Goal: Transaction & Acquisition: Download file/media

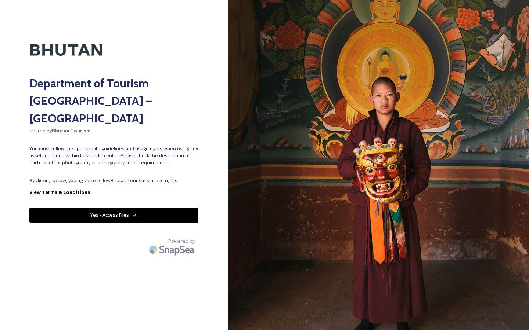
click at [119, 208] on button "Yes - Access Files" at bounding box center [113, 215] width 169 height 15
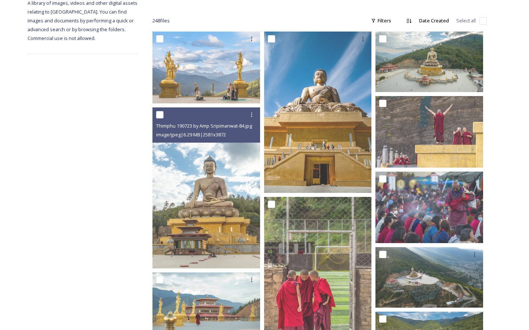
scroll to position [36, 0]
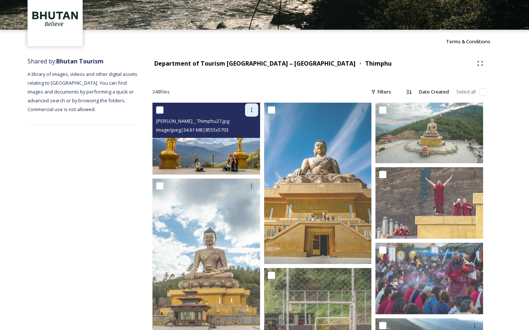
click at [257, 109] on div at bounding box center [251, 110] width 13 height 13
click at [244, 147] on div "Download" at bounding box center [243, 140] width 30 height 14
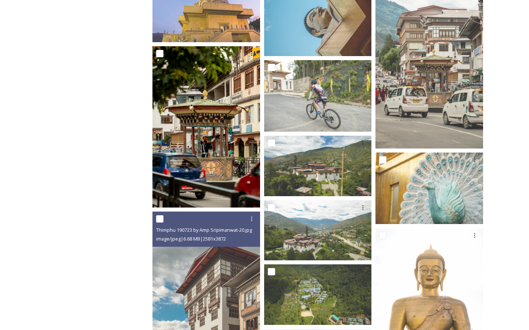
scroll to position [577, 0]
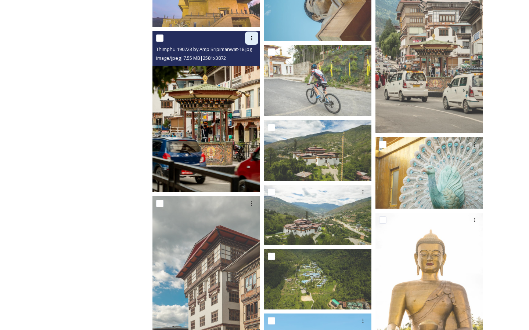
click at [248, 41] on div at bounding box center [251, 38] width 13 height 13
click at [244, 69] on span "Download" at bounding box center [243, 68] width 22 height 7
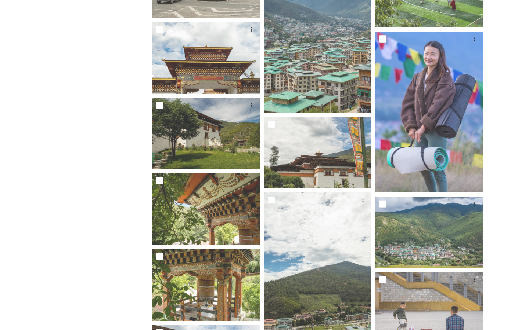
scroll to position [4913, 0]
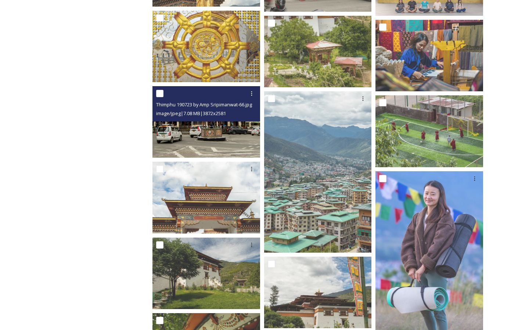
click at [182, 155] on img at bounding box center [206, 122] width 108 height 72
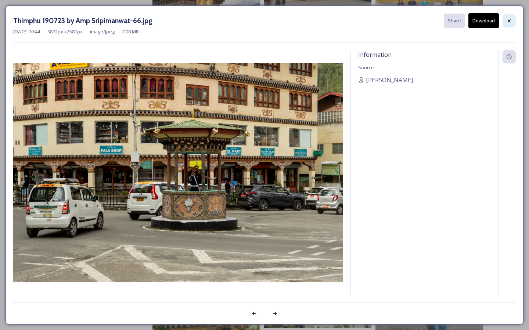
click at [511, 17] on div at bounding box center [508, 20] width 13 height 13
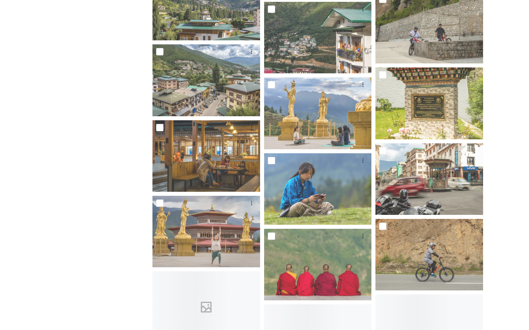
scroll to position [5713, 0]
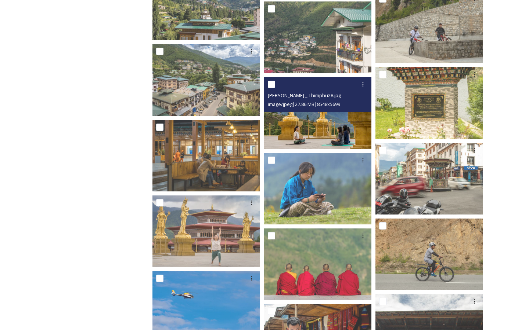
click at [294, 133] on img at bounding box center [318, 113] width 108 height 72
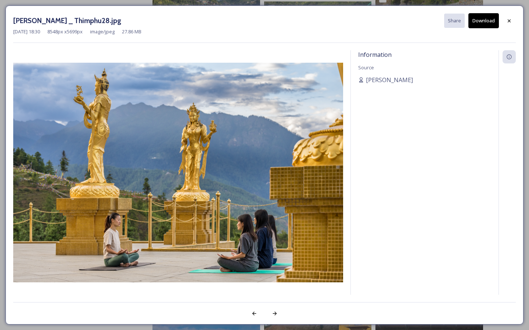
click at [476, 22] on button "Download" at bounding box center [483, 20] width 30 height 15
click at [502, 30] on div "[DATE] 18:30 8548 px x 5699 px image/jpeg 27.86 MB" at bounding box center [264, 31] width 502 height 7
click at [508, 26] on div at bounding box center [508, 20] width 13 height 13
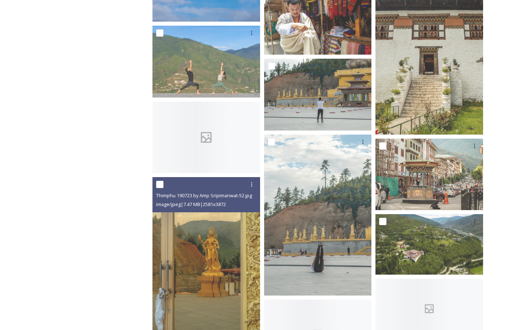
scroll to position [6036, 0]
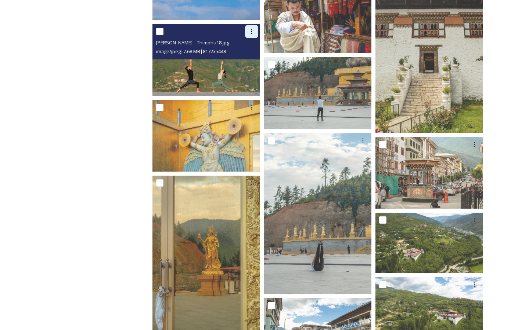
click at [250, 36] on div at bounding box center [251, 31] width 13 height 13
click at [246, 58] on div "Download" at bounding box center [243, 62] width 30 height 14
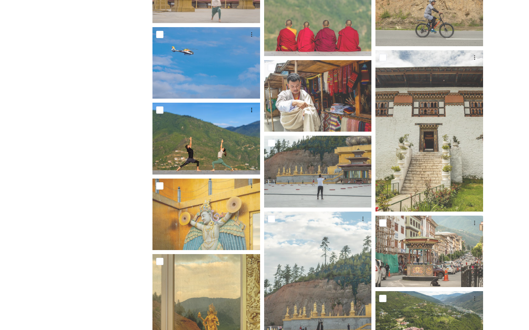
scroll to position [5940, 0]
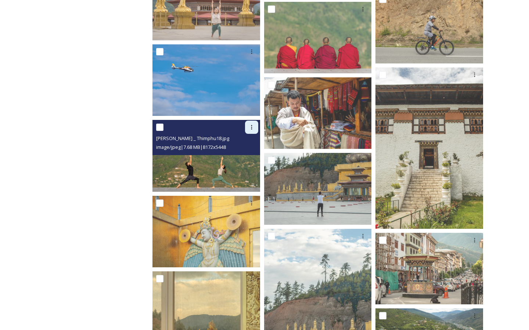
click at [252, 124] on icon at bounding box center [252, 127] width 6 height 6
click at [248, 157] on span "Download" at bounding box center [243, 158] width 22 height 7
click at [221, 159] on img at bounding box center [206, 156] width 108 height 72
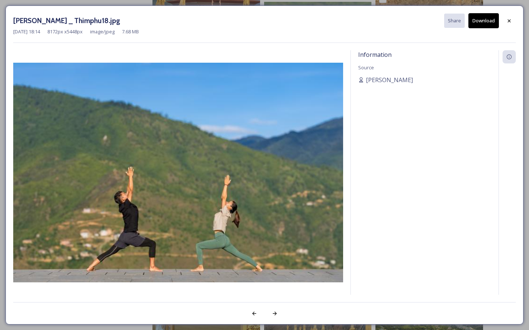
click at [493, 23] on button "Download" at bounding box center [483, 20] width 30 height 15
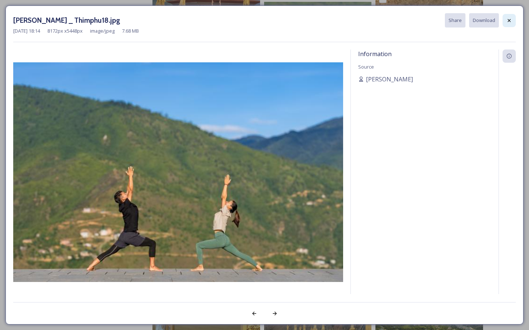
click at [507, 18] on icon at bounding box center [509, 21] width 6 height 6
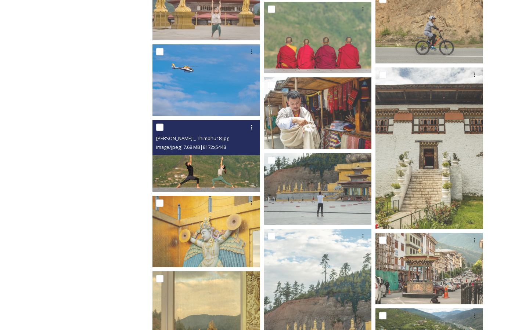
click at [196, 177] on img at bounding box center [206, 156] width 108 height 72
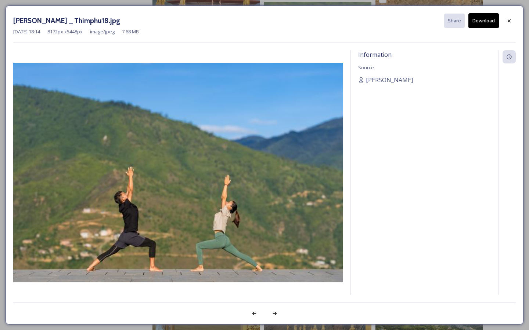
click at [483, 22] on button "Download" at bounding box center [483, 20] width 30 height 15
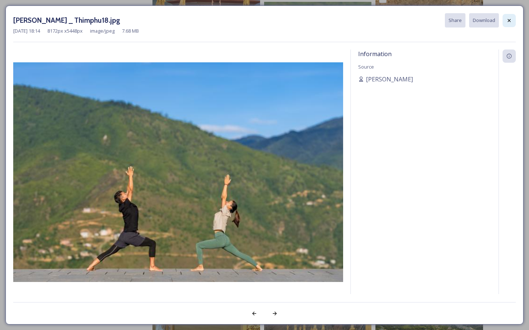
click at [510, 22] on icon at bounding box center [509, 21] width 6 height 6
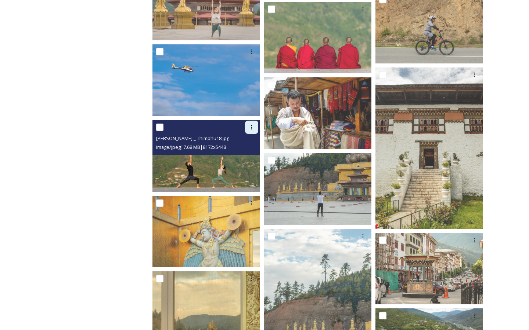
click at [249, 129] on icon at bounding box center [252, 127] width 6 height 6
click at [249, 155] on span "Download" at bounding box center [243, 158] width 22 height 7
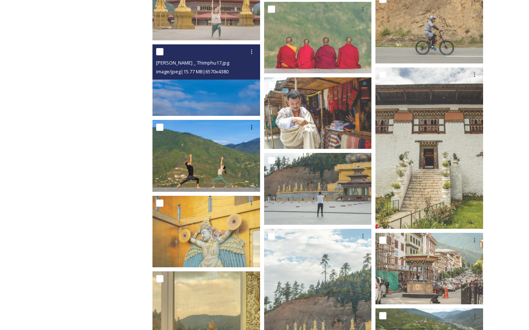
click at [249, 109] on img at bounding box center [206, 80] width 108 height 72
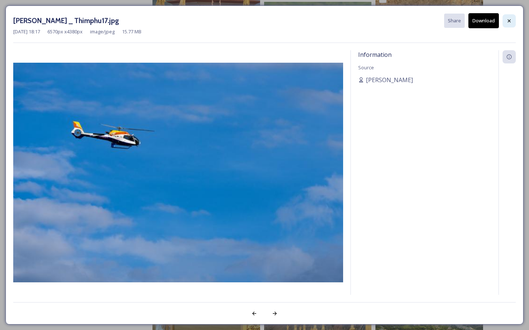
click at [505, 21] on div at bounding box center [508, 20] width 13 height 13
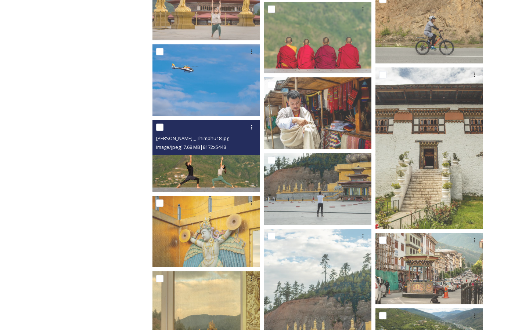
click at [238, 147] on div "image/jpeg | 7.68 MB | 8172 x 5448" at bounding box center [207, 147] width 102 height 9
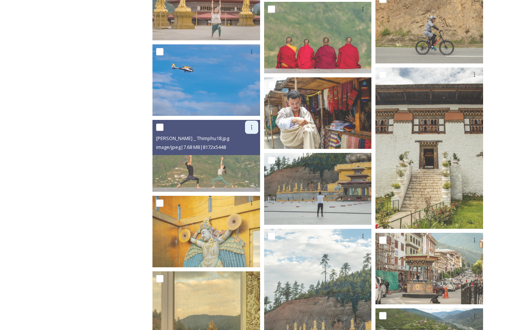
click at [252, 122] on div at bounding box center [251, 127] width 13 height 13
click at [250, 149] on div "View File" at bounding box center [243, 143] width 30 height 14
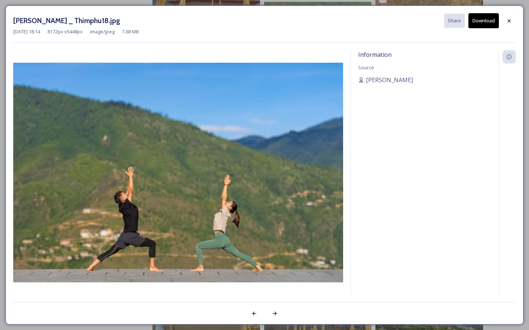
click at [486, 17] on button "Download" at bounding box center [483, 20] width 30 height 15
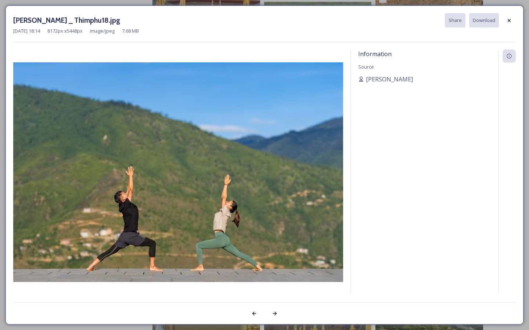
click at [464, 74] on div "Information Source [PERSON_NAME]" at bounding box center [425, 172] width 148 height 245
click at [507, 21] on icon at bounding box center [509, 21] width 6 height 6
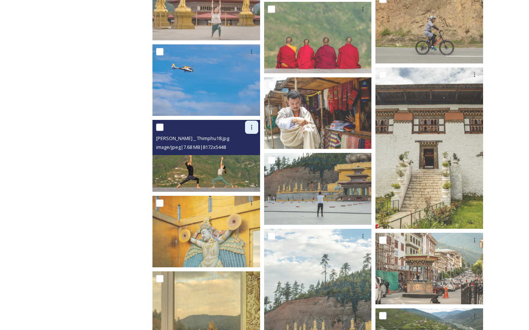
click at [251, 130] on icon at bounding box center [252, 127] width 6 height 6
click at [250, 159] on span "Download" at bounding box center [243, 158] width 22 height 7
click at [250, 159] on img at bounding box center [206, 156] width 108 height 72
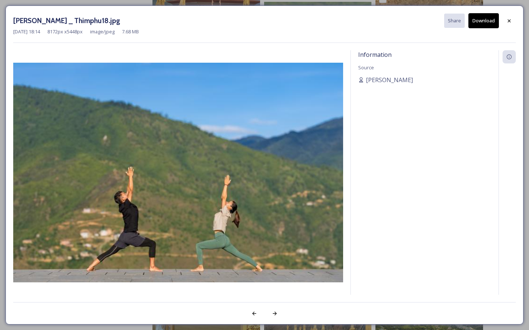
click at [477, 27] on button "Download" at bounding box center [483, 20] width 30 height 15
click at [508, 18] on icon at bounding box center [509, 21] width 6 height 6
